Goal: Transaction & Acquisition: Purchase product/service

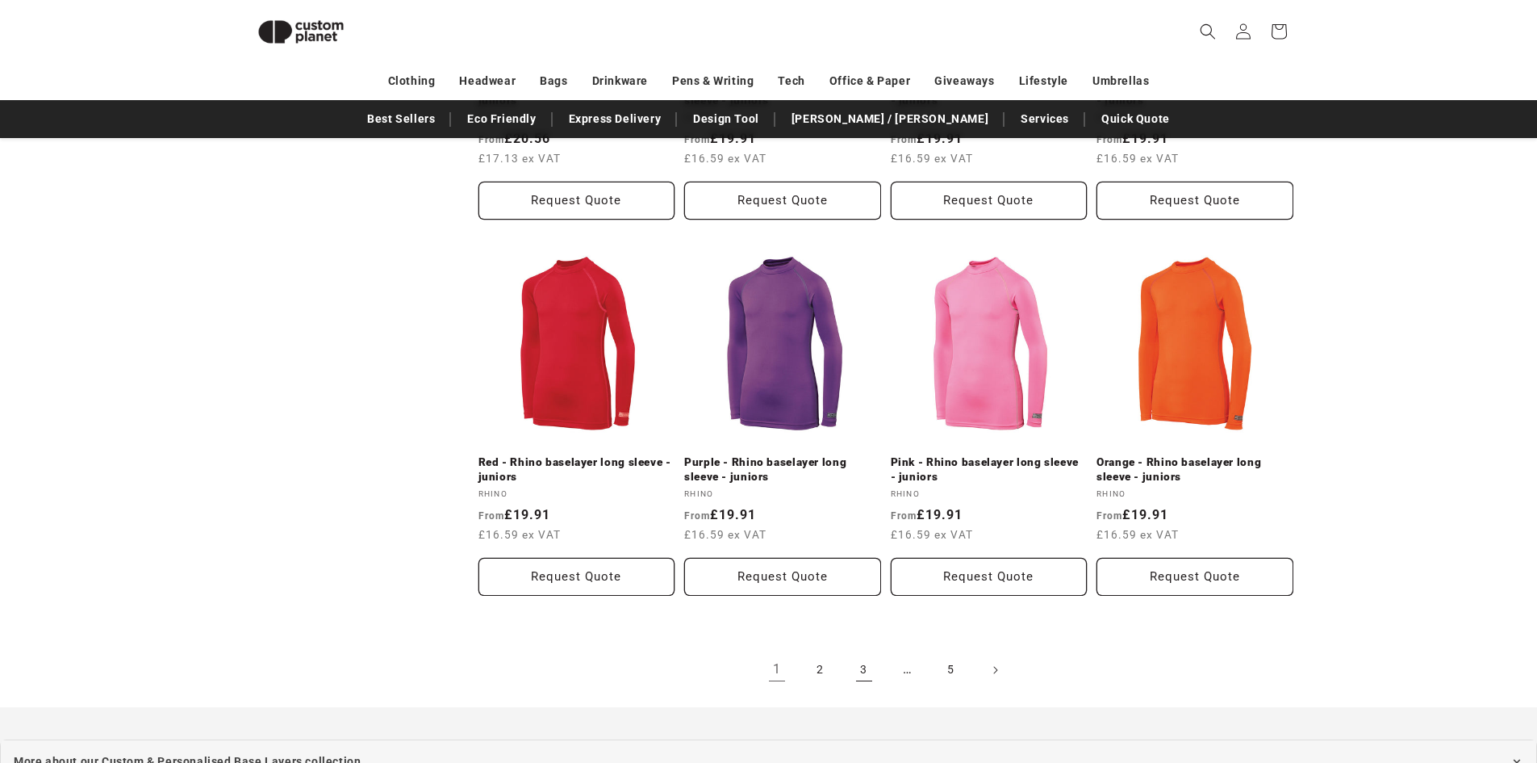
scroll to position [1590, 0]
click at [813, 671] on link "2" at bounding box center [821, 669] width 36 height 36
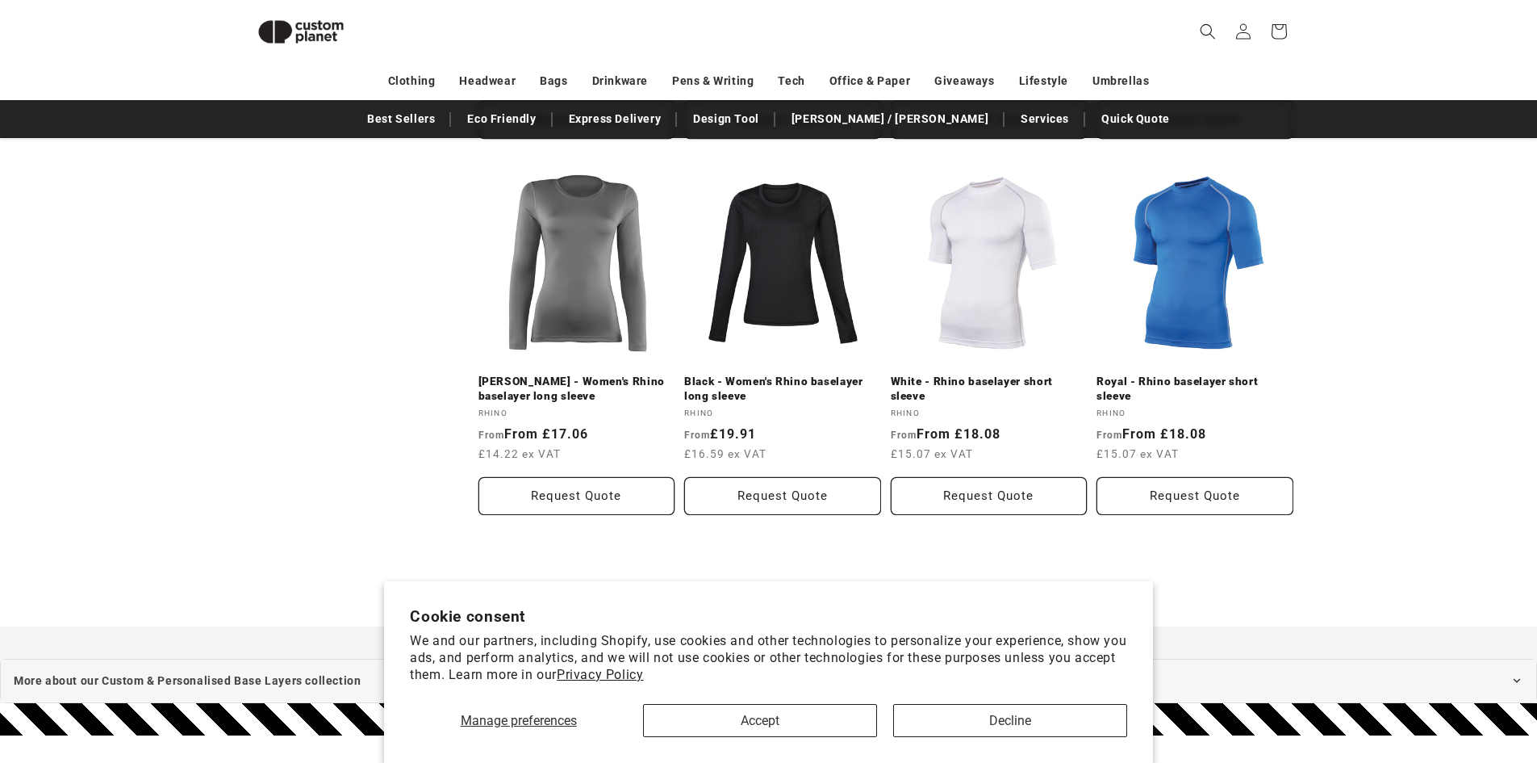
scroll to position [1669, 0]
click at [966, 375] on link "White - Rhino baselayer short sleeve" at bounding box center [989, 389] width 197 height 28
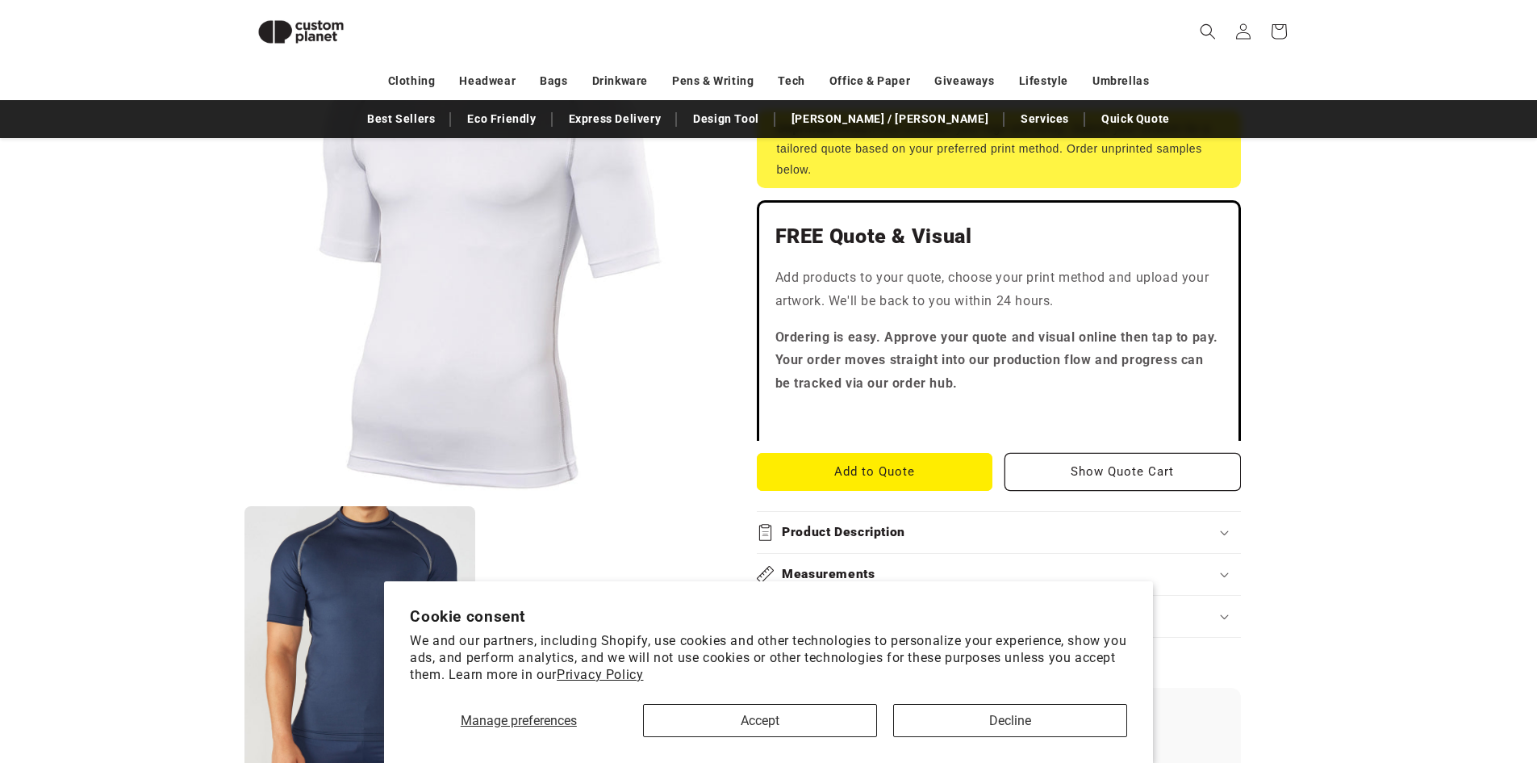
scroll to position [379, 0]
click at [937, 716] on button "Decline" at bounding box center [1010, 720] width 234 height 33
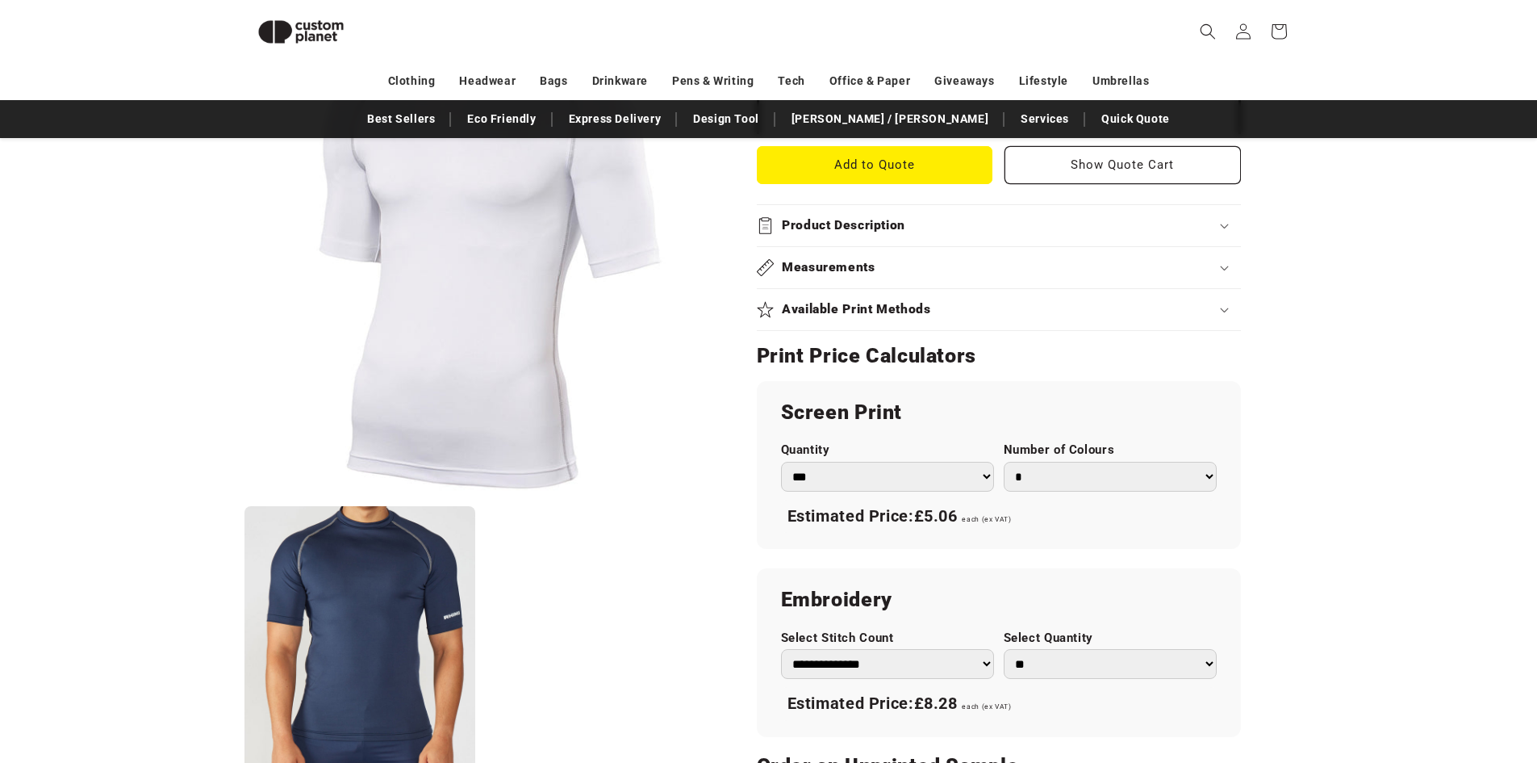
scroll to position [684, 0]
click at [1083, 487] on select "* * * * * * *" at bounding box center [1110, 478] width 213 height 30
select select "*"
click at [1004, 463] on select "* * * * * * *" at bounding box center [1110, 478] width 213 height 30
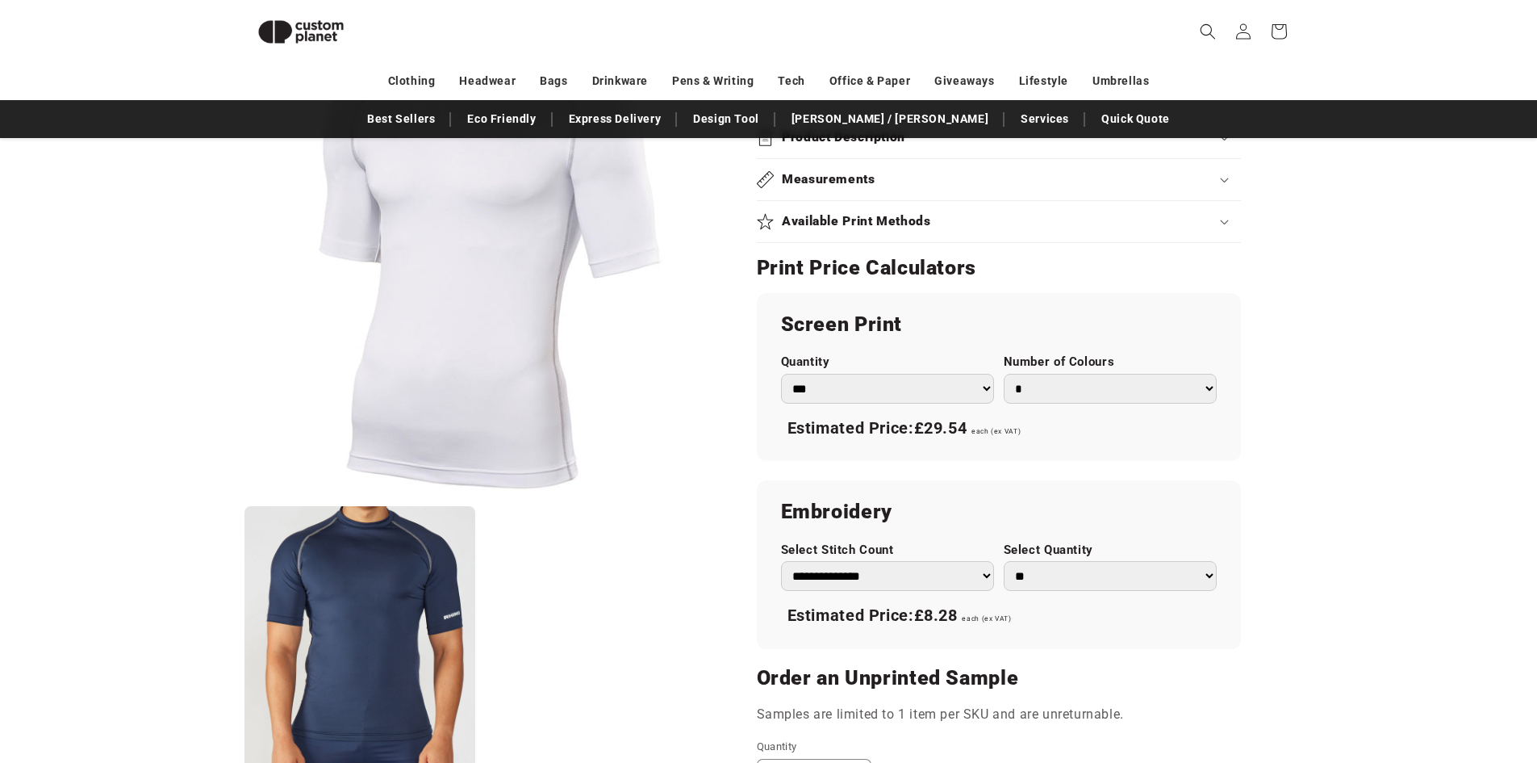
scroll to position [770, 0]
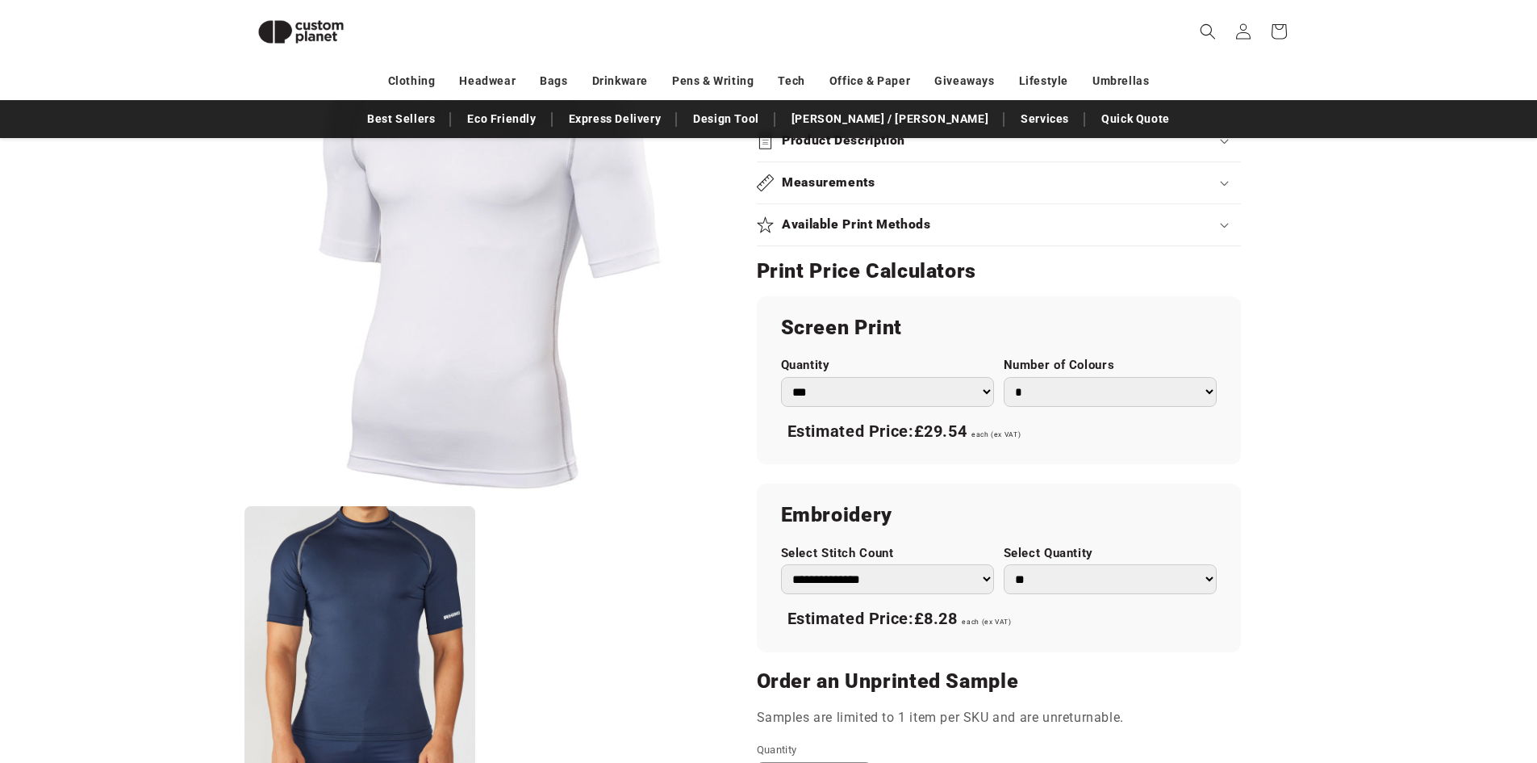
click at [976, 392] on select "*** *** *** **** **** **** ***** *****" at bounding box center [887, 392] width 213 height 30
click at [781, 377] on select "*** *** *** **** **** **** ***** *****" at bounding box center [887, 392] width 213 height 30
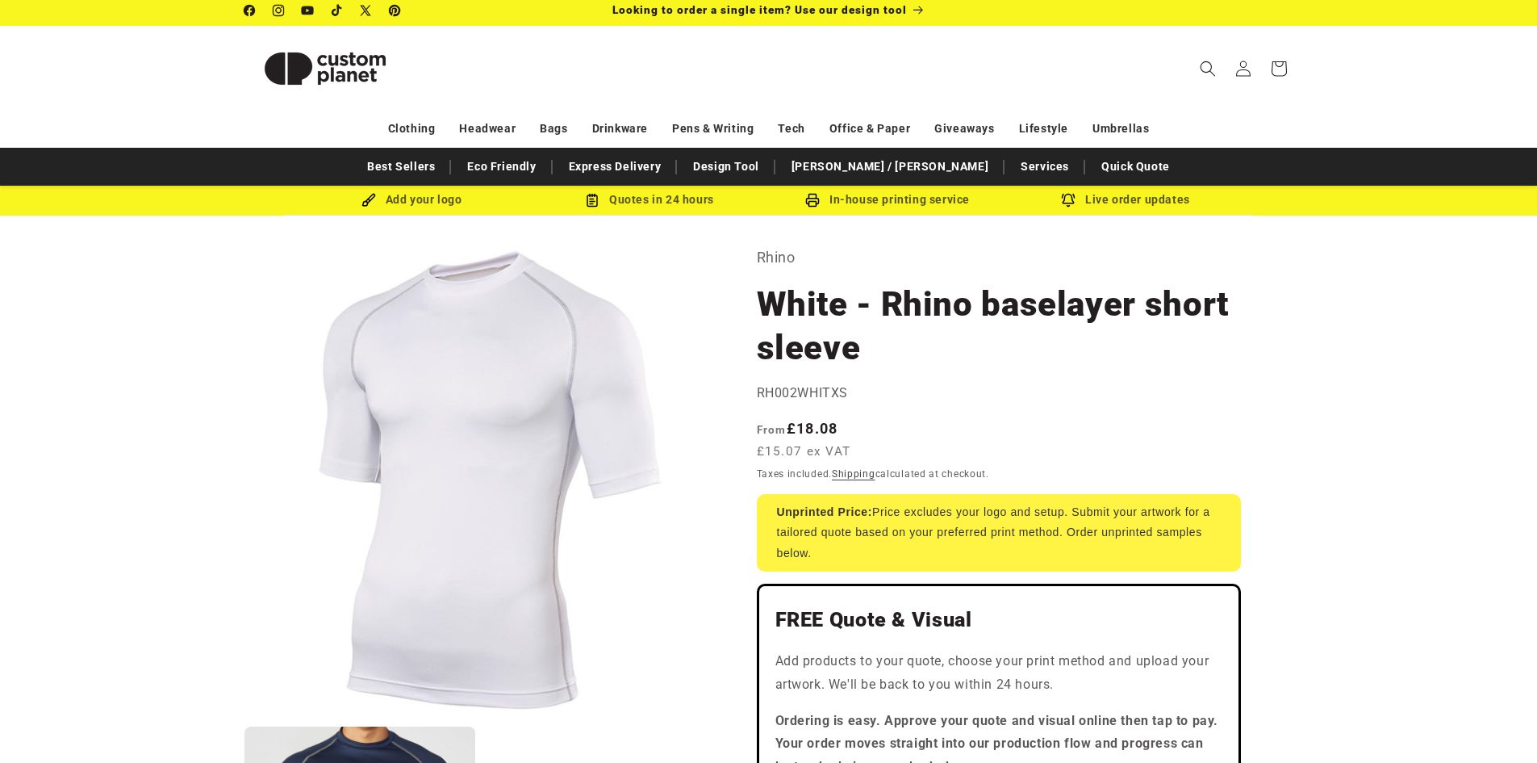
scroll to position [0, 0]
